Goal: Submit feedback/report problem

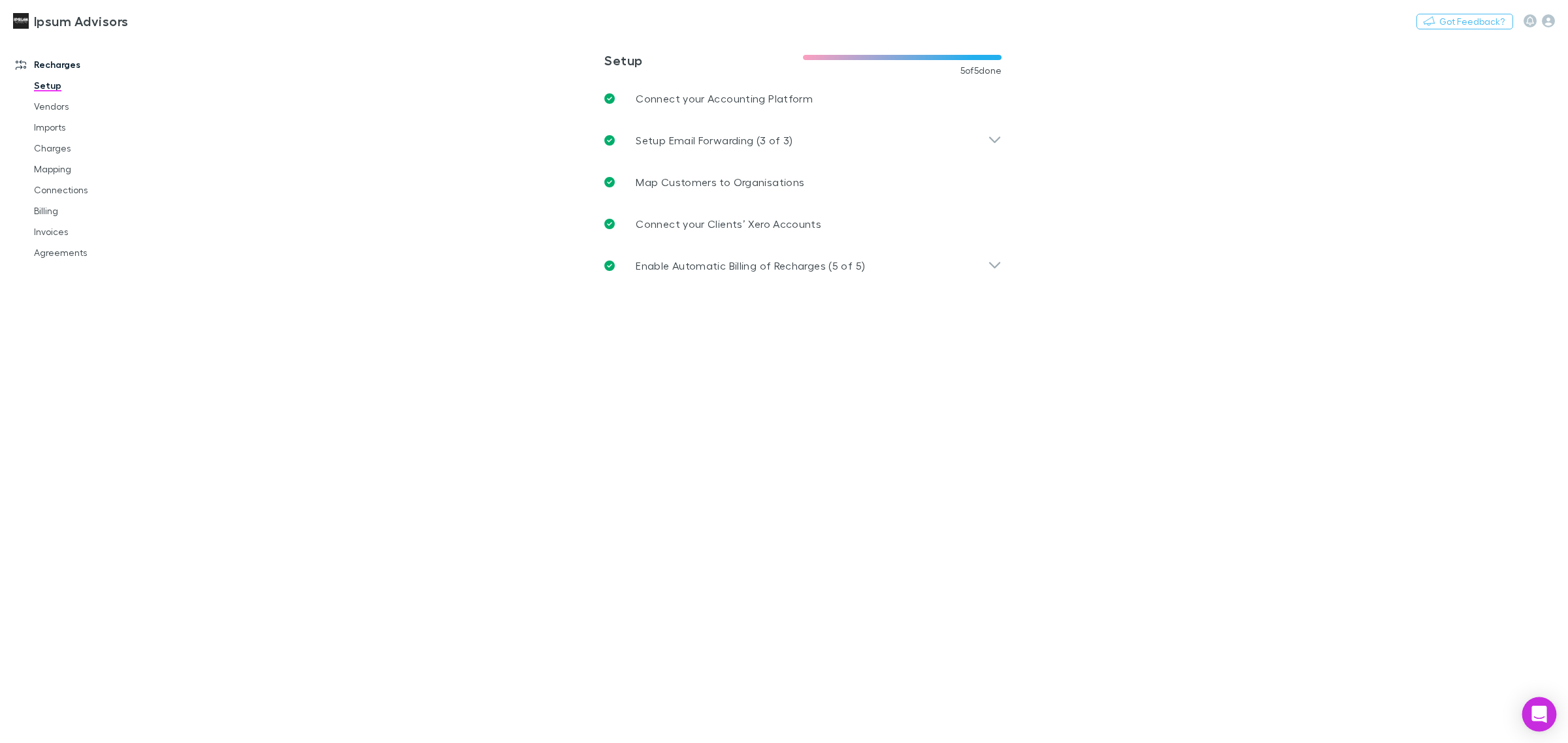
click at [1537, 723] on icon "Open Intercom Messenger" at bounding box center [1539, 715] width 17 height 17
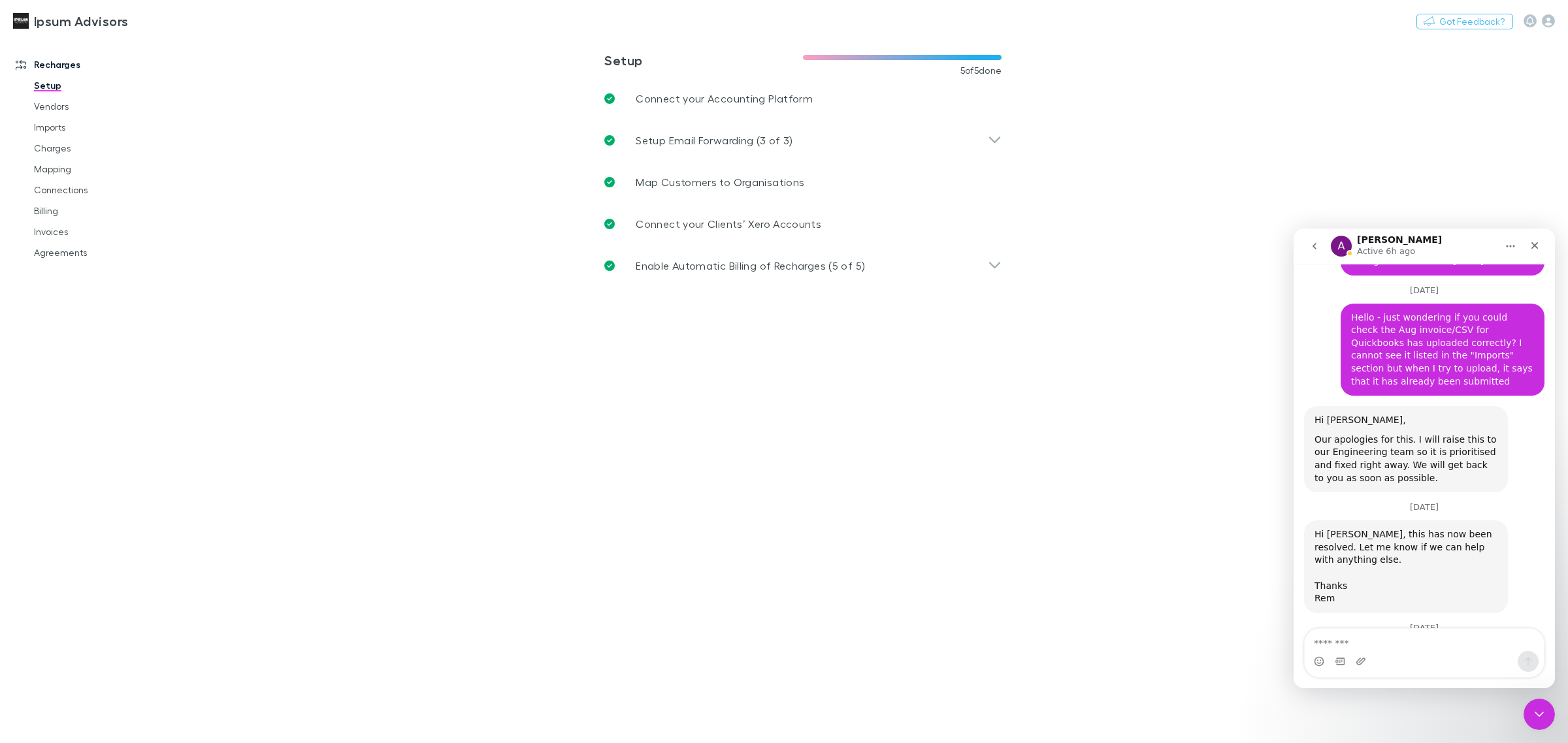
scroll to position [6228, 0]
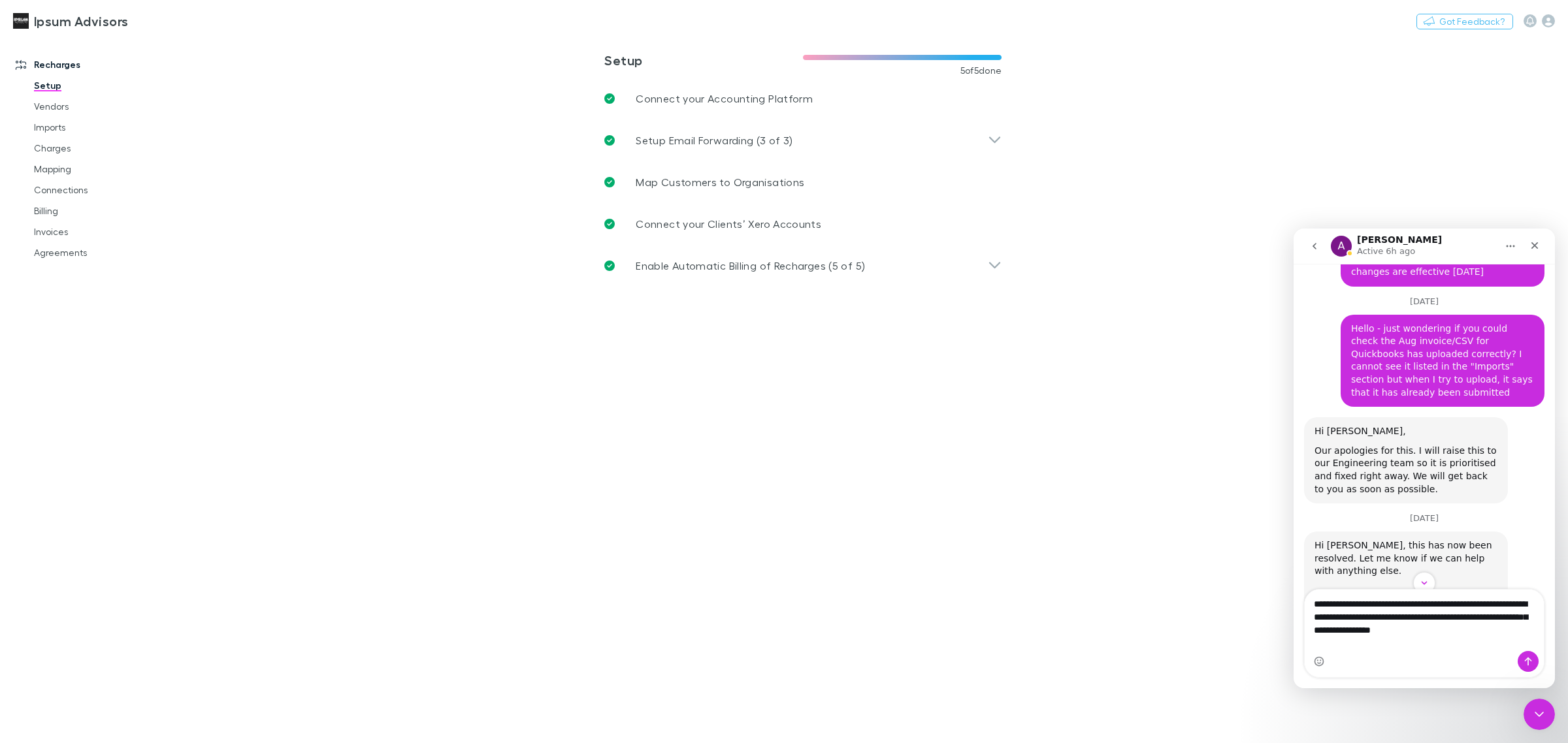
type textarea "**********"
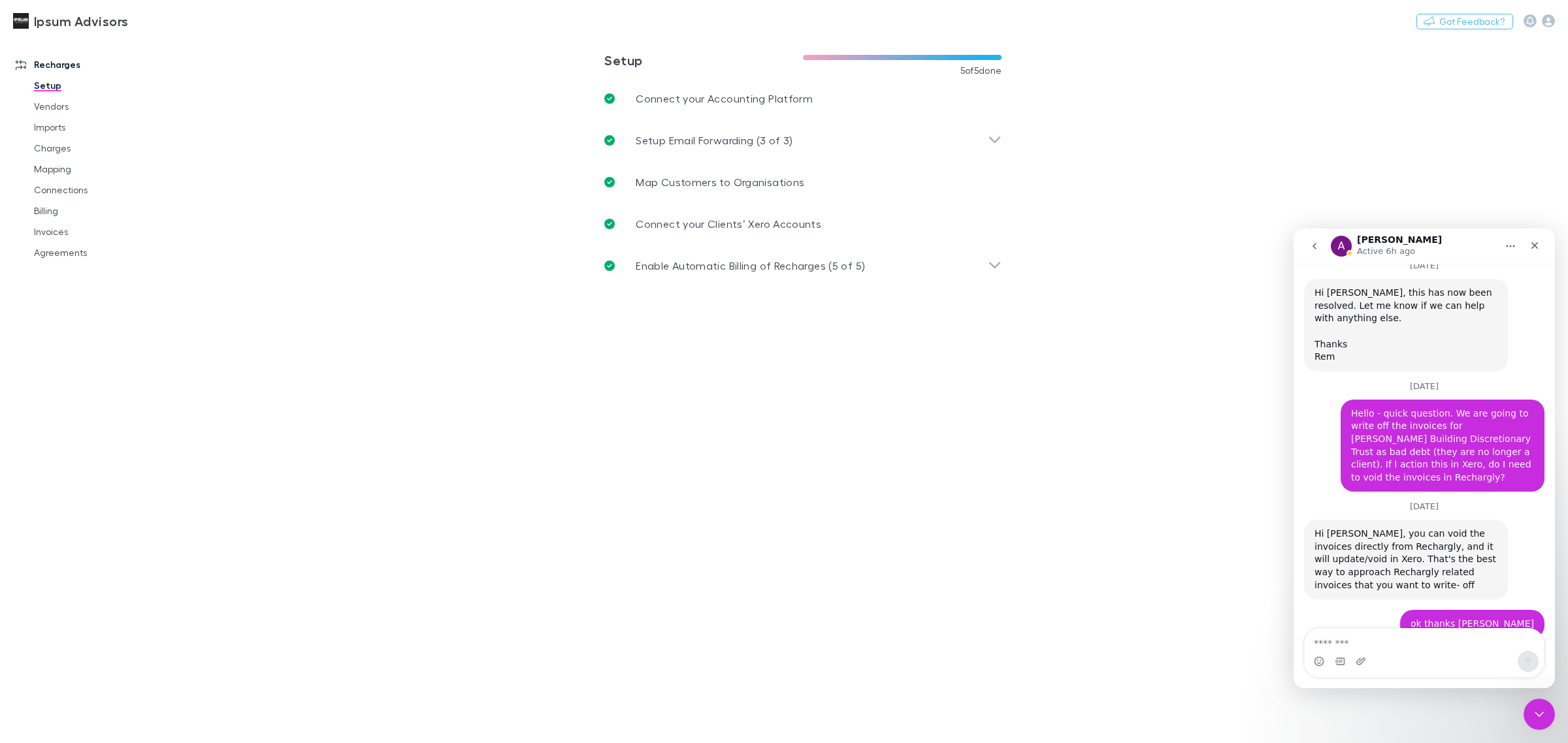
scroll to position [6486, 0]
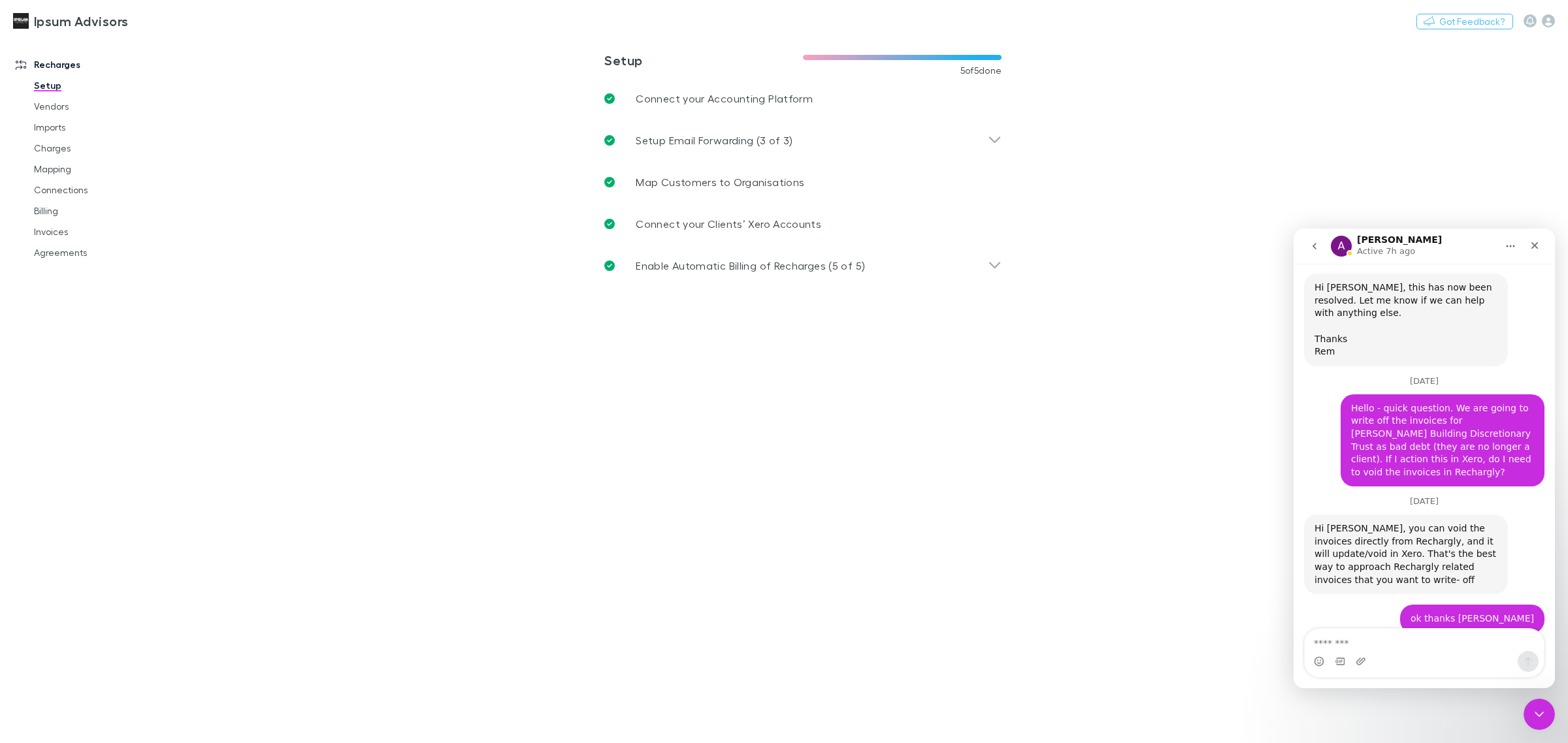
drag, startPoint x: 1542, startPoint y: 711, endPoint x: 1534, endPoint y: 711, distance: 8.0
click at [1541, 711] on icon "Close Intercom Messenger" at bounding box center [1539, 715] width 16 height 16
